Goal: Information Seeking & Learning: Find specific fact

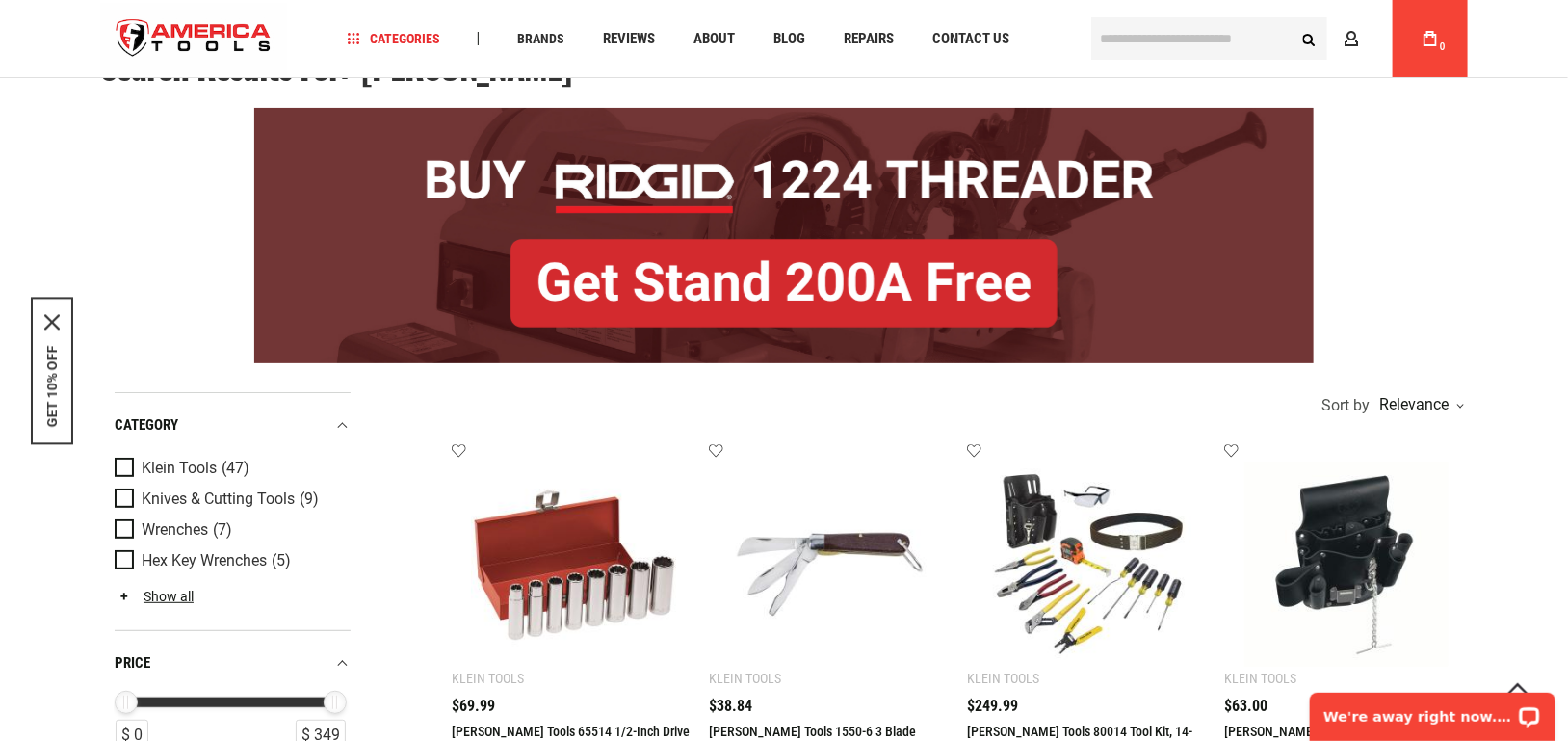
type input "********"
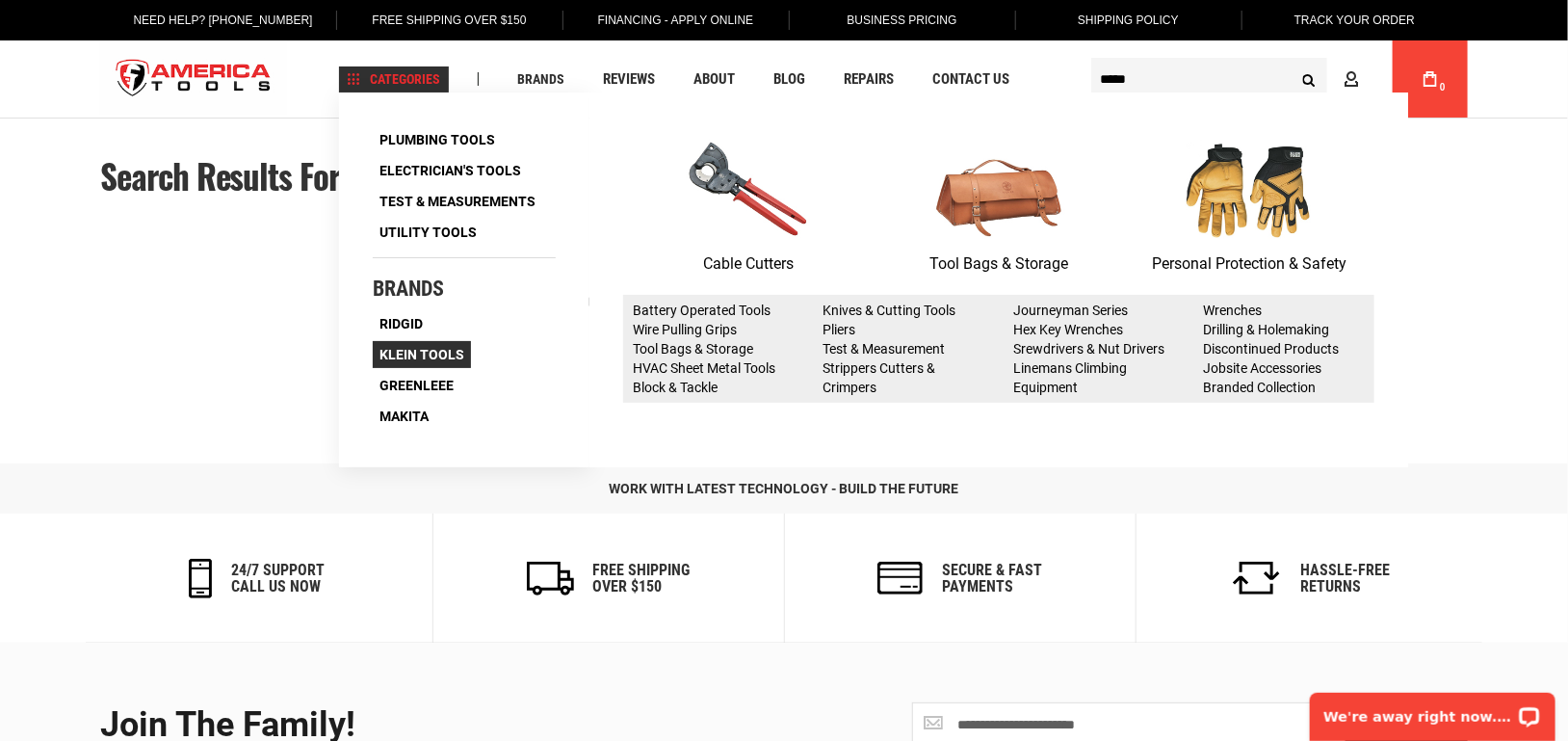
type input "********"
drag, startPoint x: 420, startPoint y: 354, endPoint x: 282, endPoint y: 335, distance: 139.3
click at [282, 335] on div "We're sorry, no results found for "[PERSON_NAME]" ." at bounding box center [784, 335] width 1368 height 116
